Goal: Transaction & Acquisition: Book appointment/travel/reservation

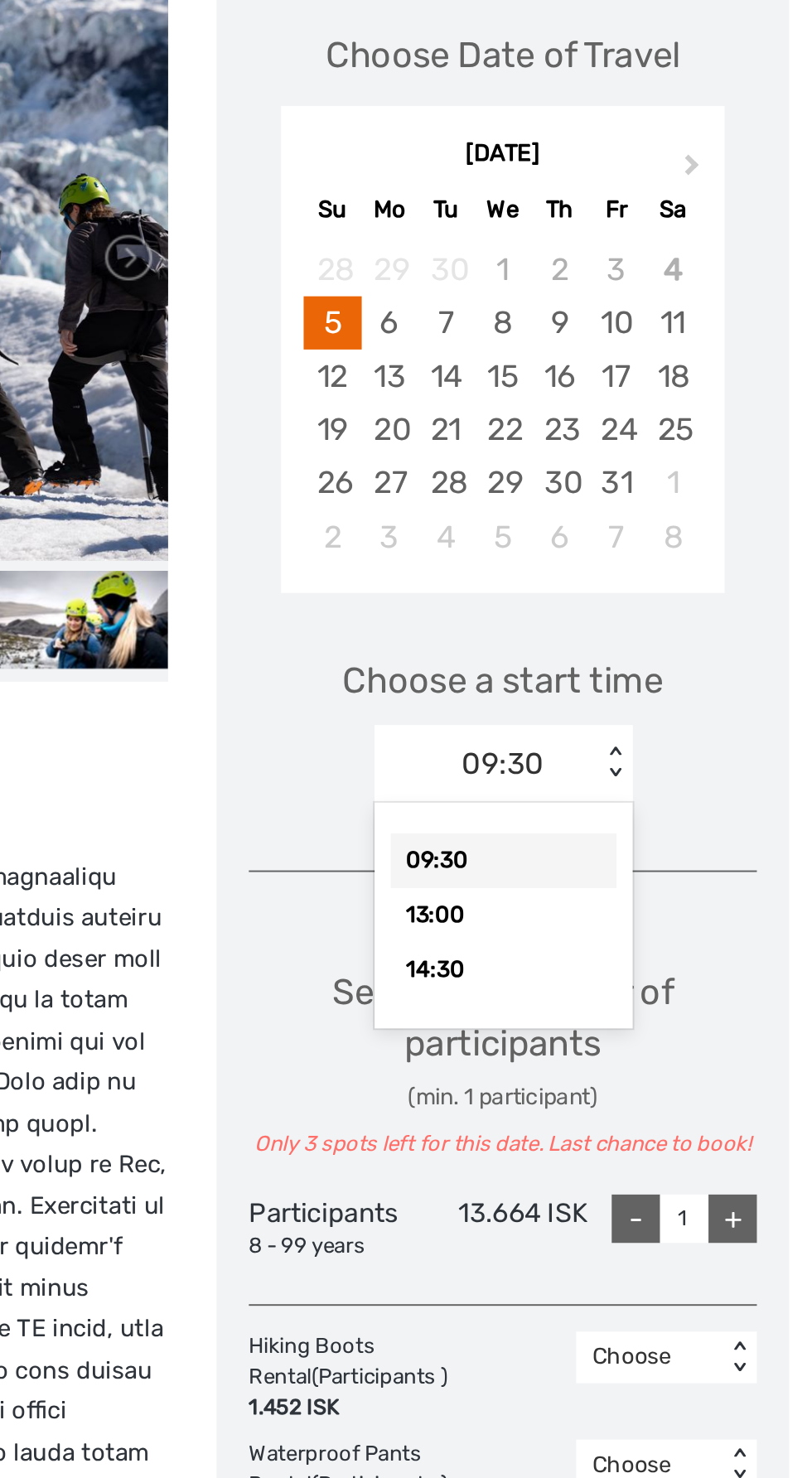
click at [680, 796] on div "14:30" at bounding box center [653, 801] width 116 height 28
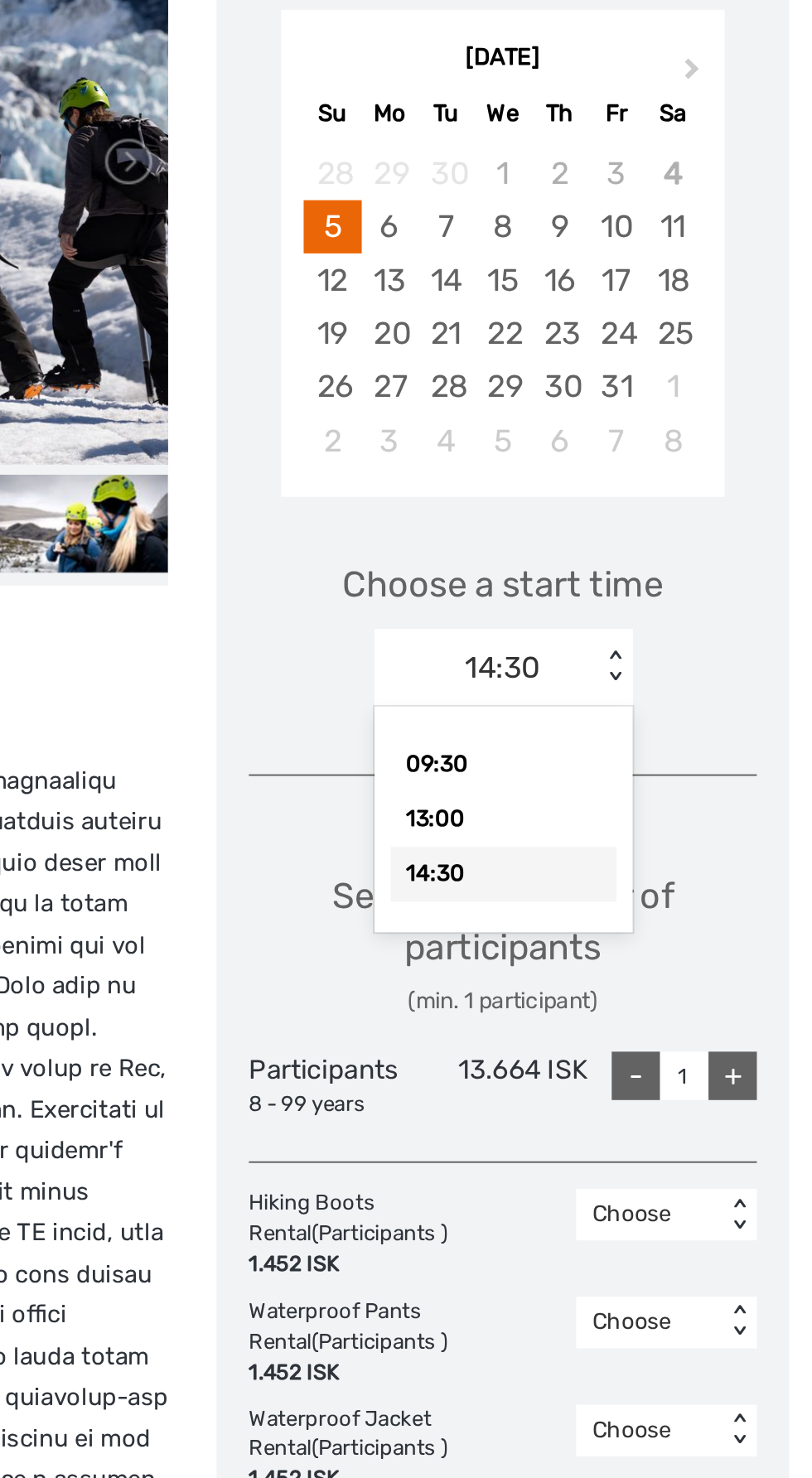
click at [687, 808] on div "14:30" at bounding box center [653, 801] width 116 height 28
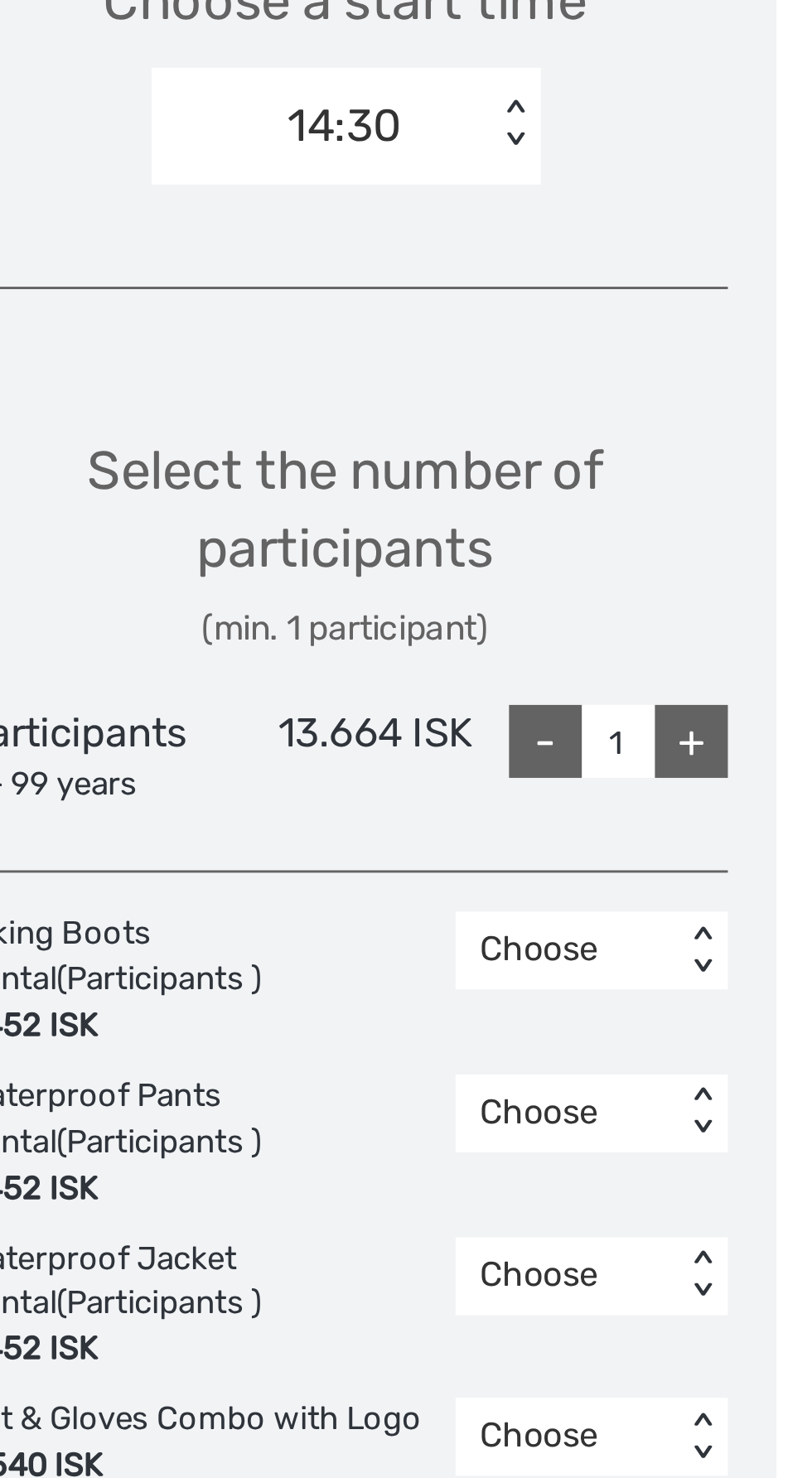
click at [792, 1020] on div "Choose Date of Travel Next Month [DATE] Su Mo Tu We Th Fr Sa 28 29 30 1 2 3 4 5…" at bounding box center [652, 864] width 294 height 1171
click at [775, 911] on div "+" at bounding box center [771, 904] width 25 height 25
click at [772, 907] on div "+" at bounding box center [771, 904] width 25 height 25
click at [769, 906] on div "+" at bounding box center [771, 904] width 25 height 25
click at [770, 904] on div "+" at bounding box center [771, 904] width 25 height 25
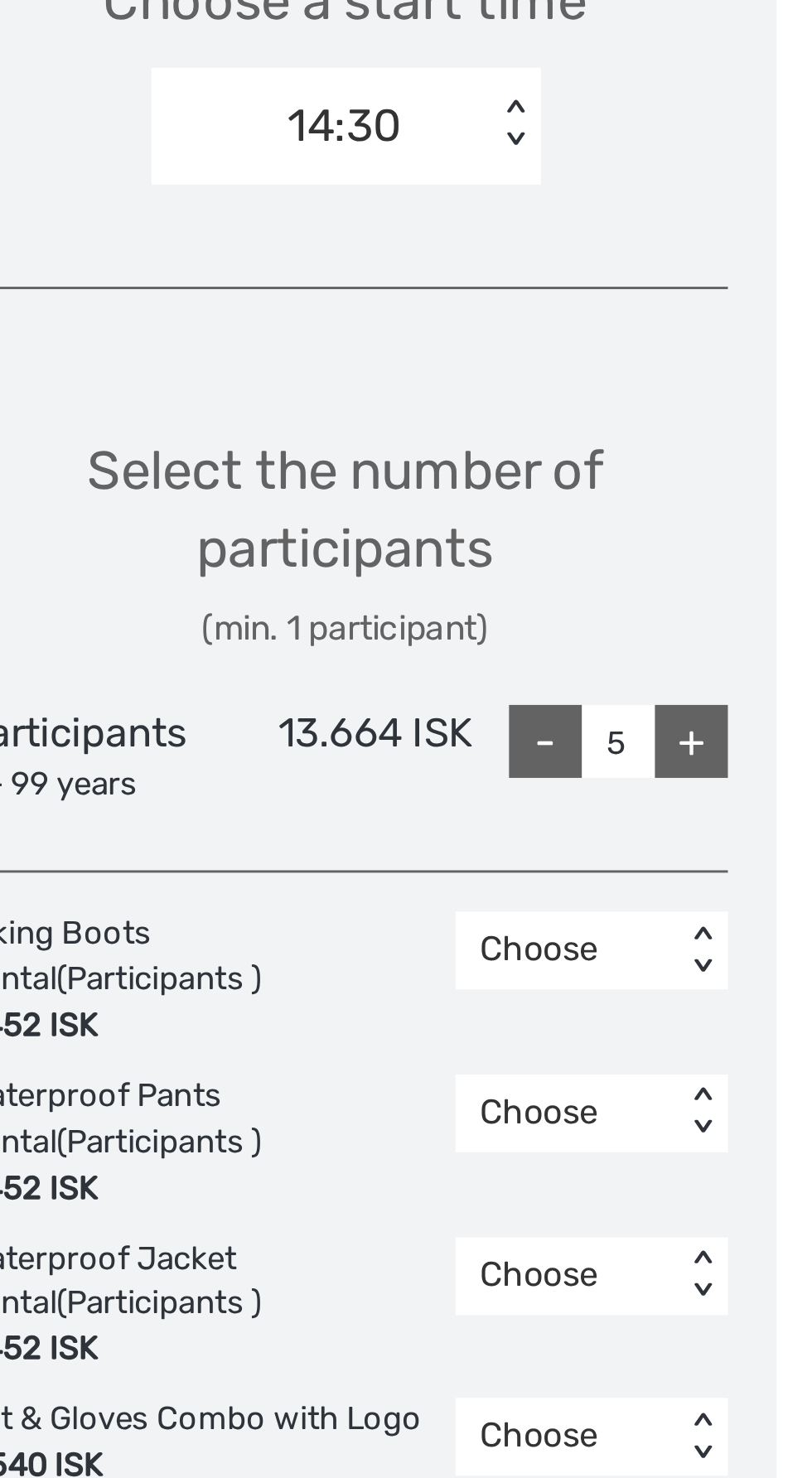
click at [771, 905] on div "+" at bounding box center [771, 904] width 25 height 25
click at [770, 904] on div "+" at bounding box center [771, 904] width 25 height 25
click at [769, 904] on div "+" at bounding box center [771, 904] width 25 height 25
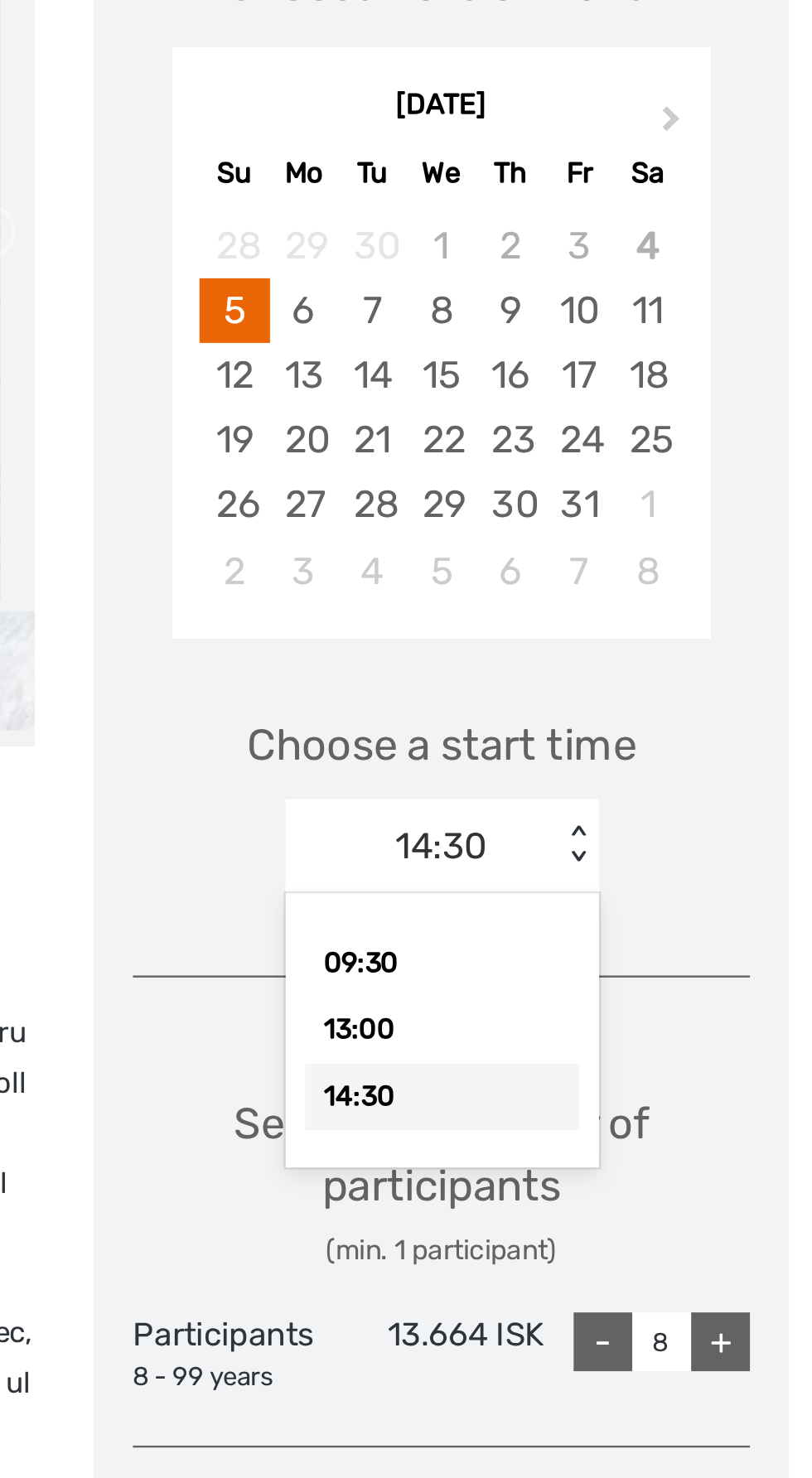
click at [672, 772] on div "13:00" at bounding box center [653, 772] width 116 height 28
type input "1"
